Goal: Task Accomplishment & Management: Complete application form

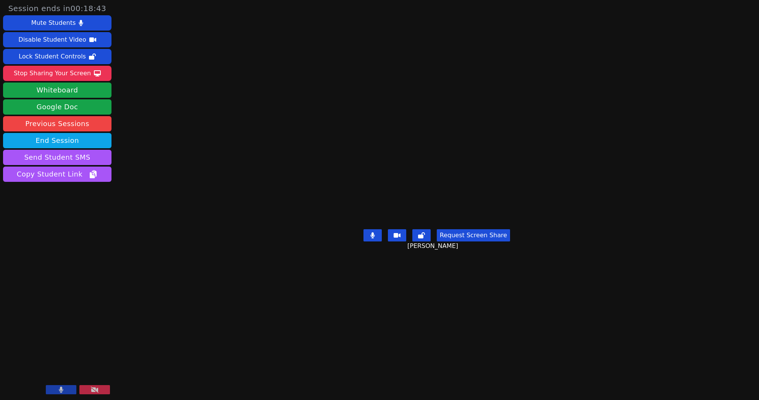
click at [66, 388] on button at bounding box center [61, 389] width 31 height 9
click at [113, 296] on aside "Session ends in 00:18:42 Mute Students Disable Student Video Lock Student Contr…" at bounding box center [57, 200] width 115 height 400
click at [57, 391] on button at bounding box center [61, 389] width 31 height 9
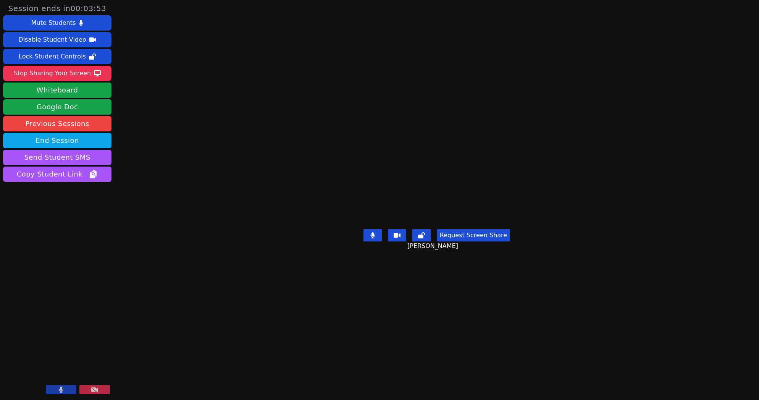
click at [61, 387] on icon at bounding box center [61, 390] width 4 height 6
click at [56, 395] on div at bounding box center [78, 390] width 64 height 10
click at [57, 393] on button at bounding box center [61, 389] width 31 height 9
click at [81, 140] on button "End Session" at bounding box center [57, 140] width 108 height 15
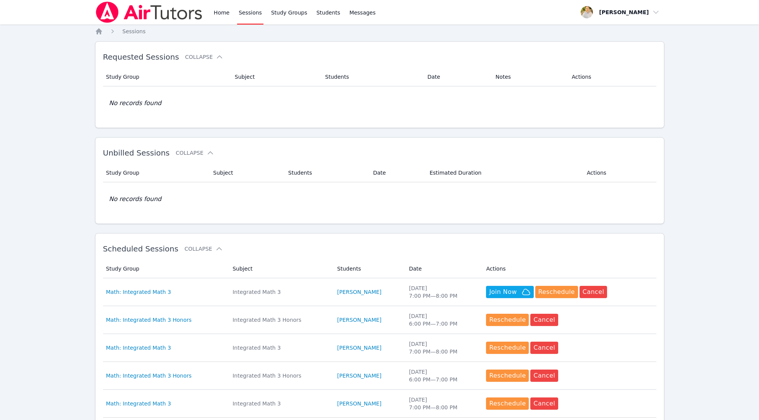
scroll to position [42, 0]
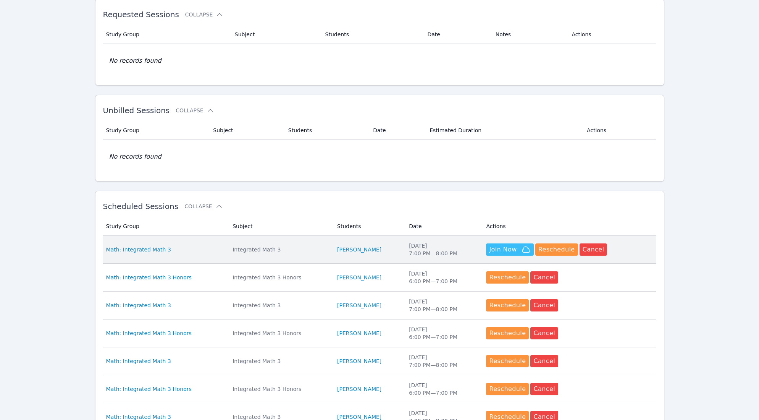
click at [510, 247] on span "Join Now" at bounding box center [503, 249] width 28 height 9
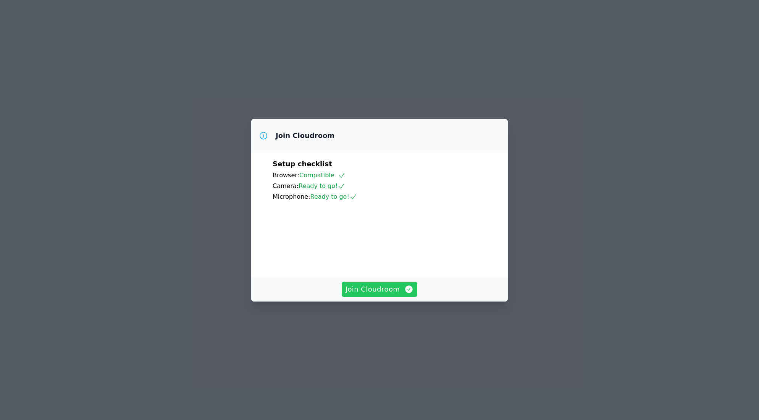
click at [385, 295] on span "Join Cloudroom" at bounding box center [380, 289] width 68 height 11
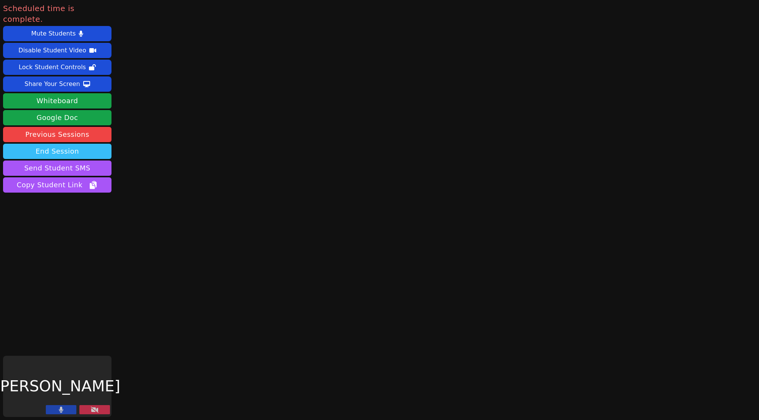
click at [65, 144] on button "End Session" at bounding box center [57, 151] width 108 height 15
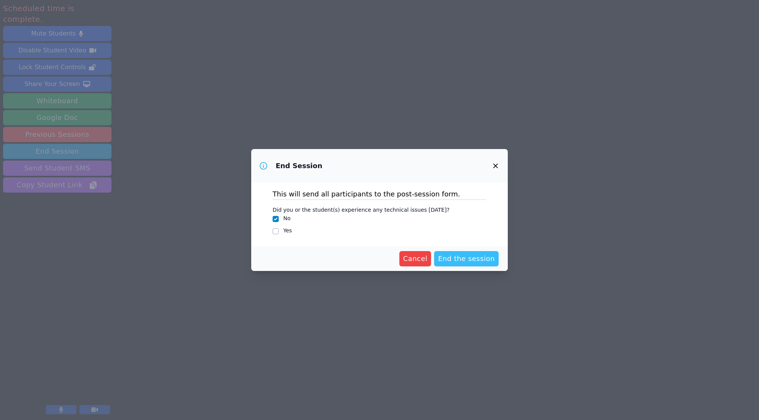
click at [469, 260] on span "End the session" at bounding box center [466, 258] width 57 height 11
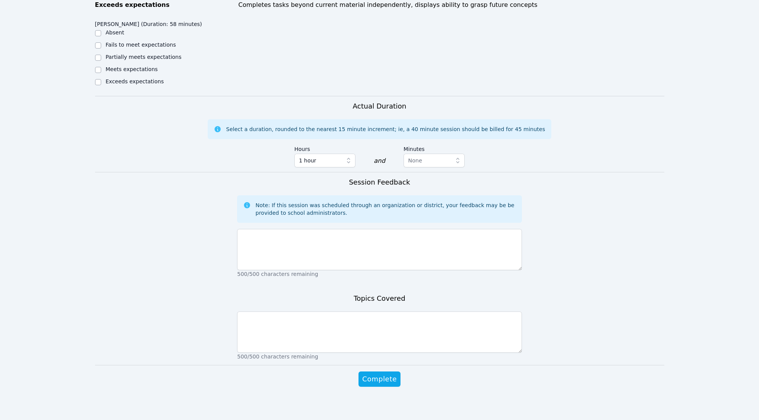
scroll to position [340, 0]
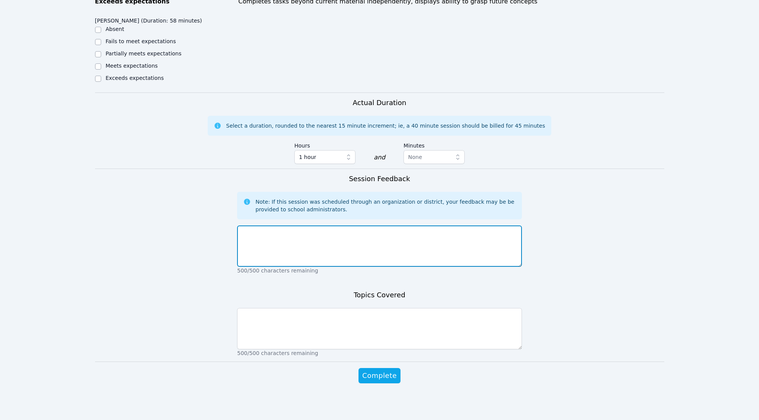
click at [373, 245] on textarea at bounding box center [379, 245] width 285 height 41
type textarea "went well"
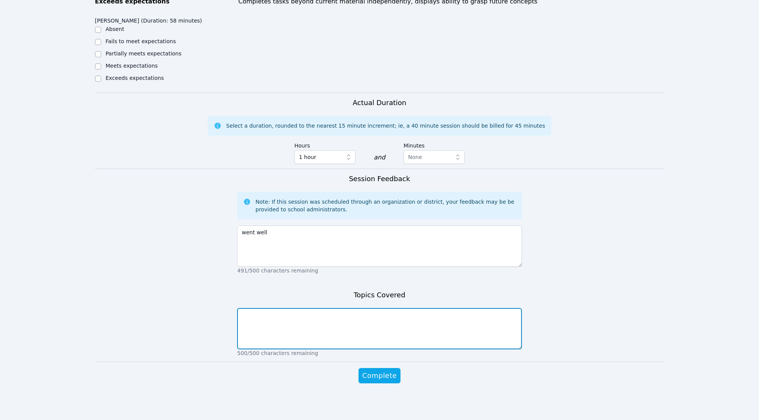
click at [358, 319] on textarea at bounding box center [379, 328] width 285 height 41
type textarea "working on dividing polynomials."
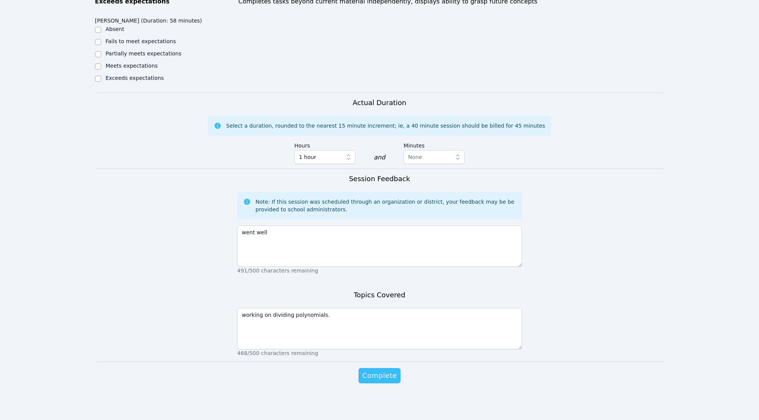
click at [382, 377] on span "Complete" at bounding box center [380, 375] width 34 height 11
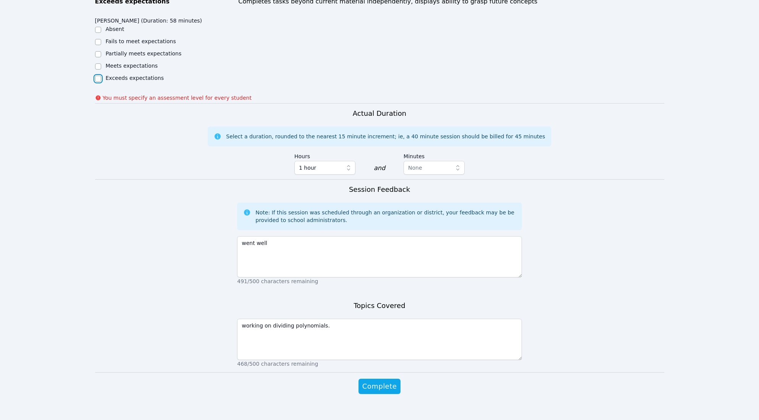
click at [99, 78] on input "Exceeds expectations" at bounding box center [98, 79] width 6 height 6
checkbox input "true"
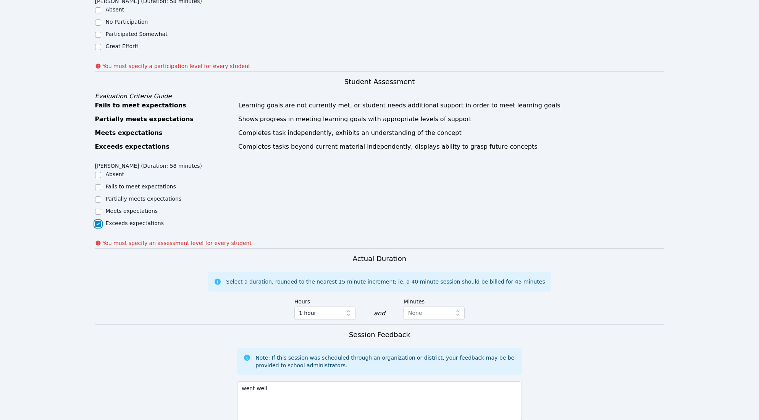
scroll to position [189, 0]
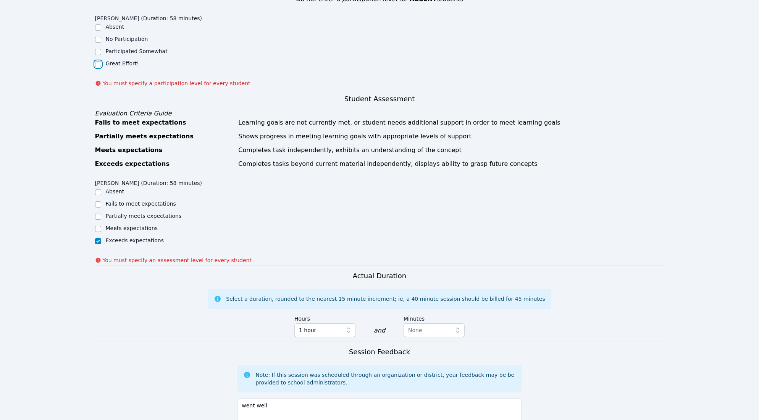
click at [98, 65] on input "Great Effort!" at bounding box center [98, 64] width 6 height 6
checkbox input "true"
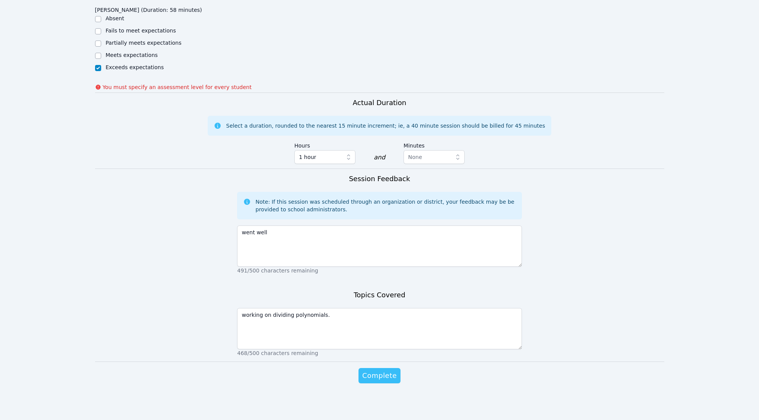
click at [389, 375] on span "Complete" at bounding box center [380, 375] width 34 height 11
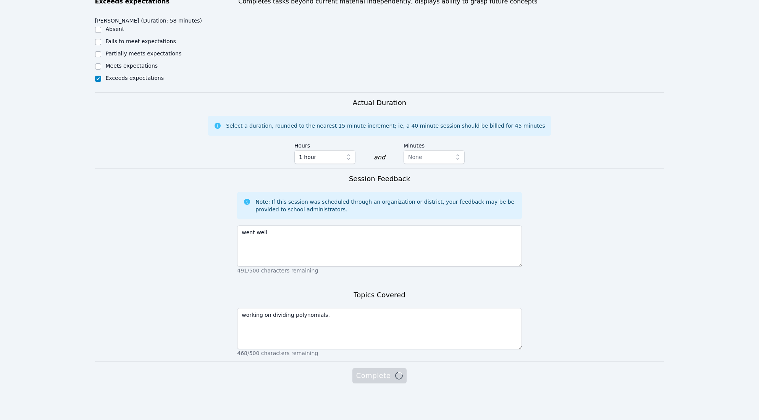
scroll to position [340, 0]
